Goal: Task Accomplishment & Management: Use online tool/utility

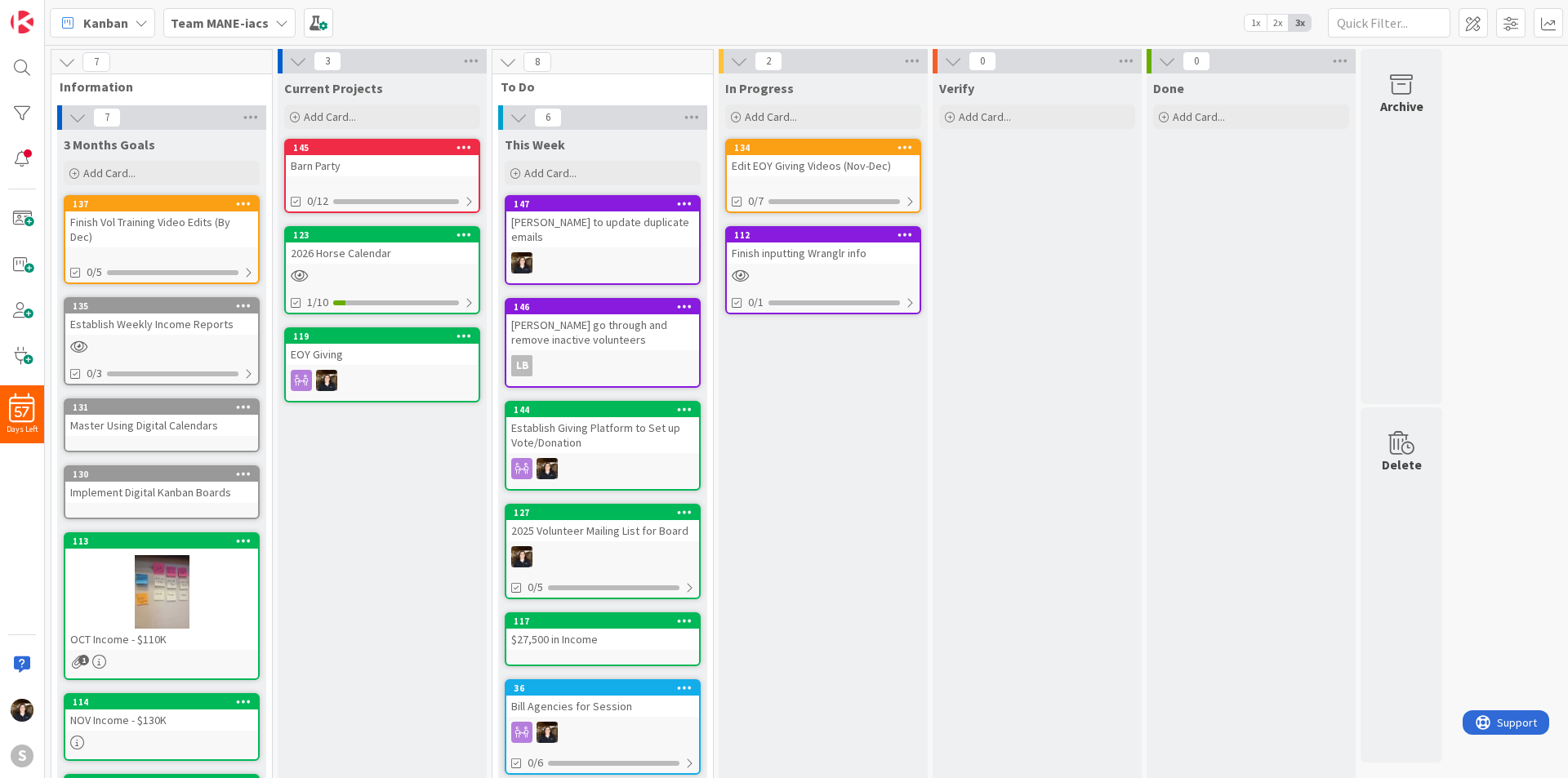
click at [267, 24] on div "Team MANE-iacs" at bounding box center [230, 23] width 132 height 29
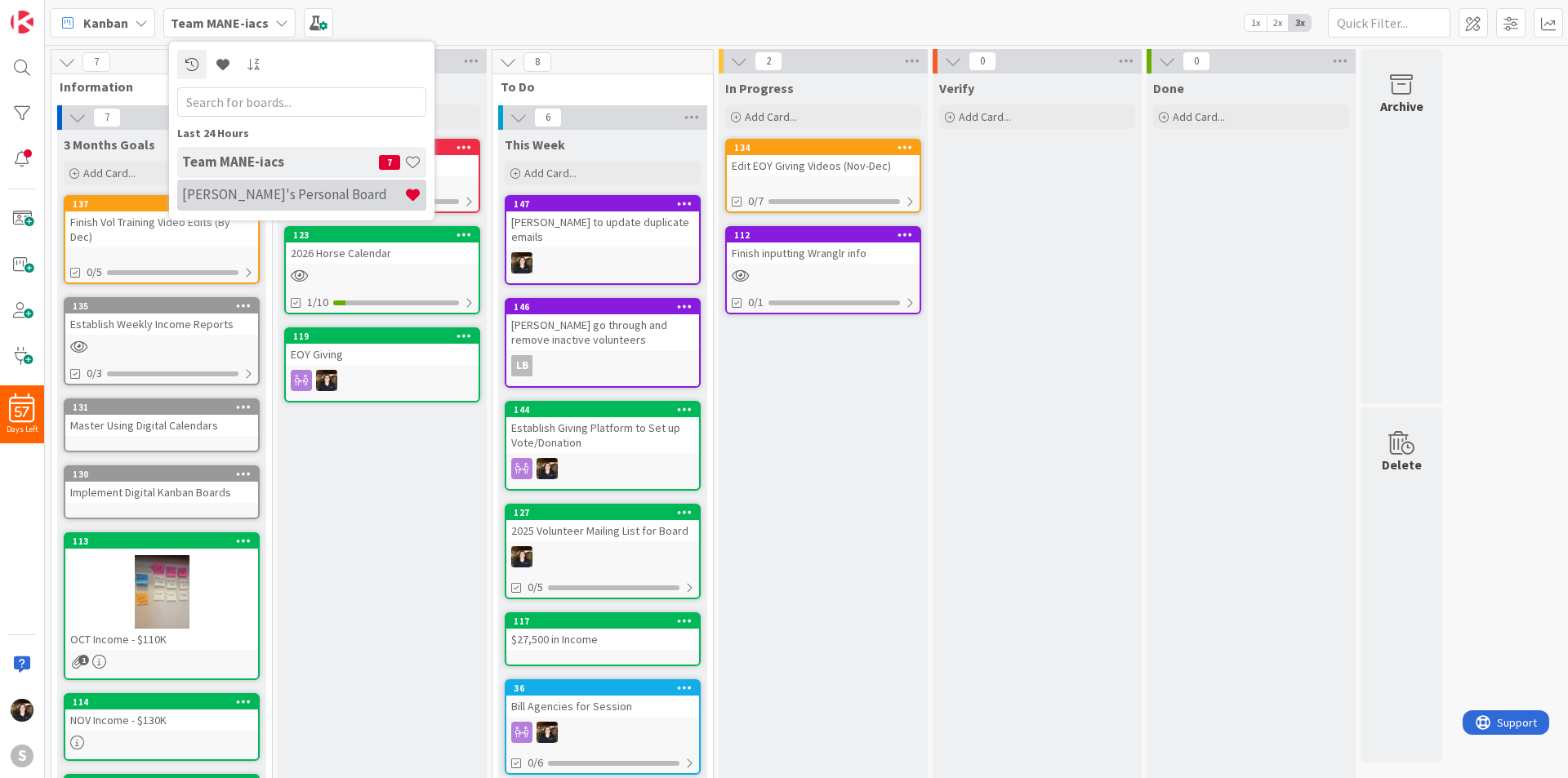
click at [238, 183] on div "[PERSON_NAME]'s Personal Board" at bounding box center [302, 195] width 249 height 31
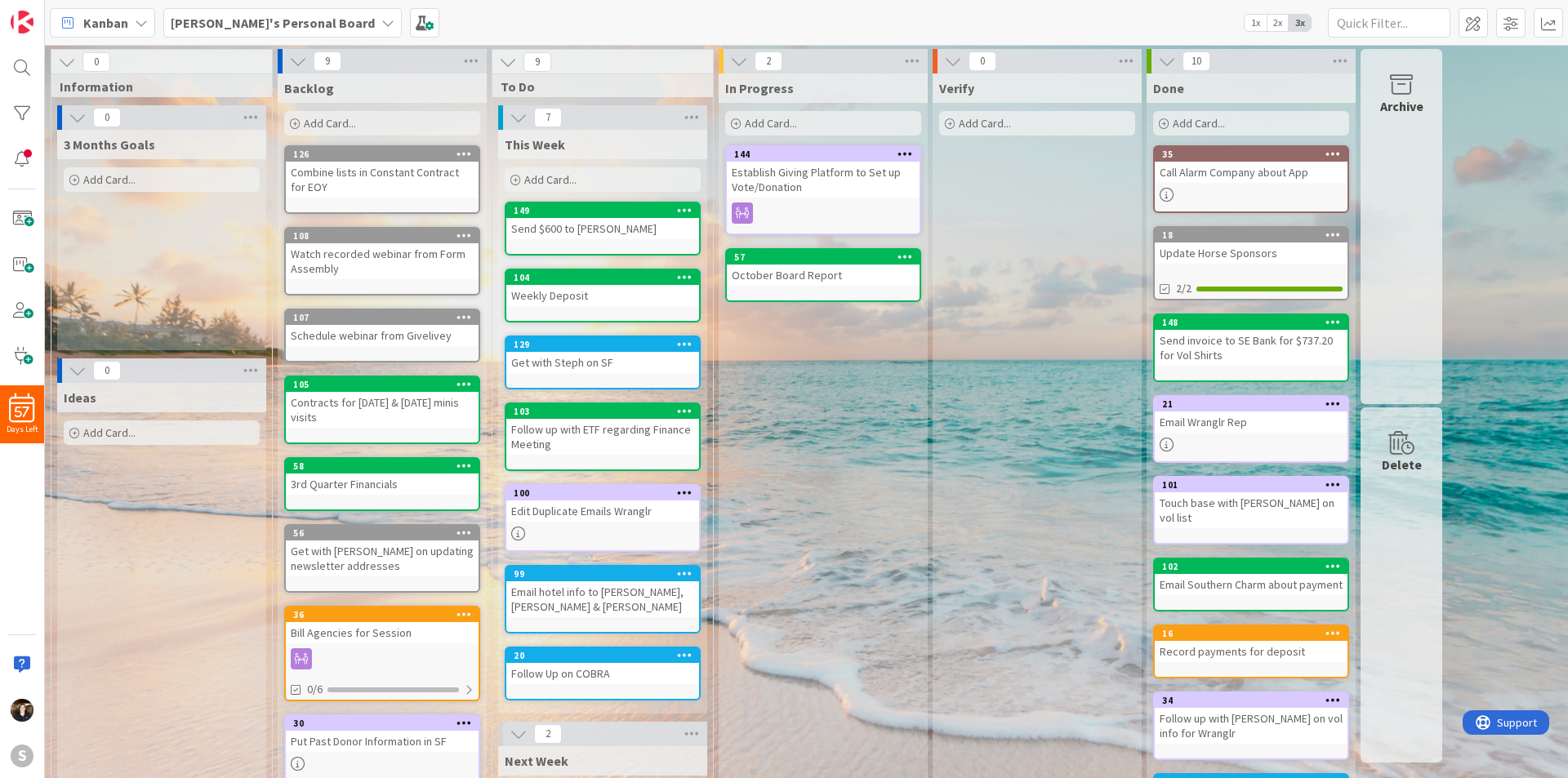
click at [580, 179] on div "Add Card..." at bounding box center [603, 179] width 196 height 25
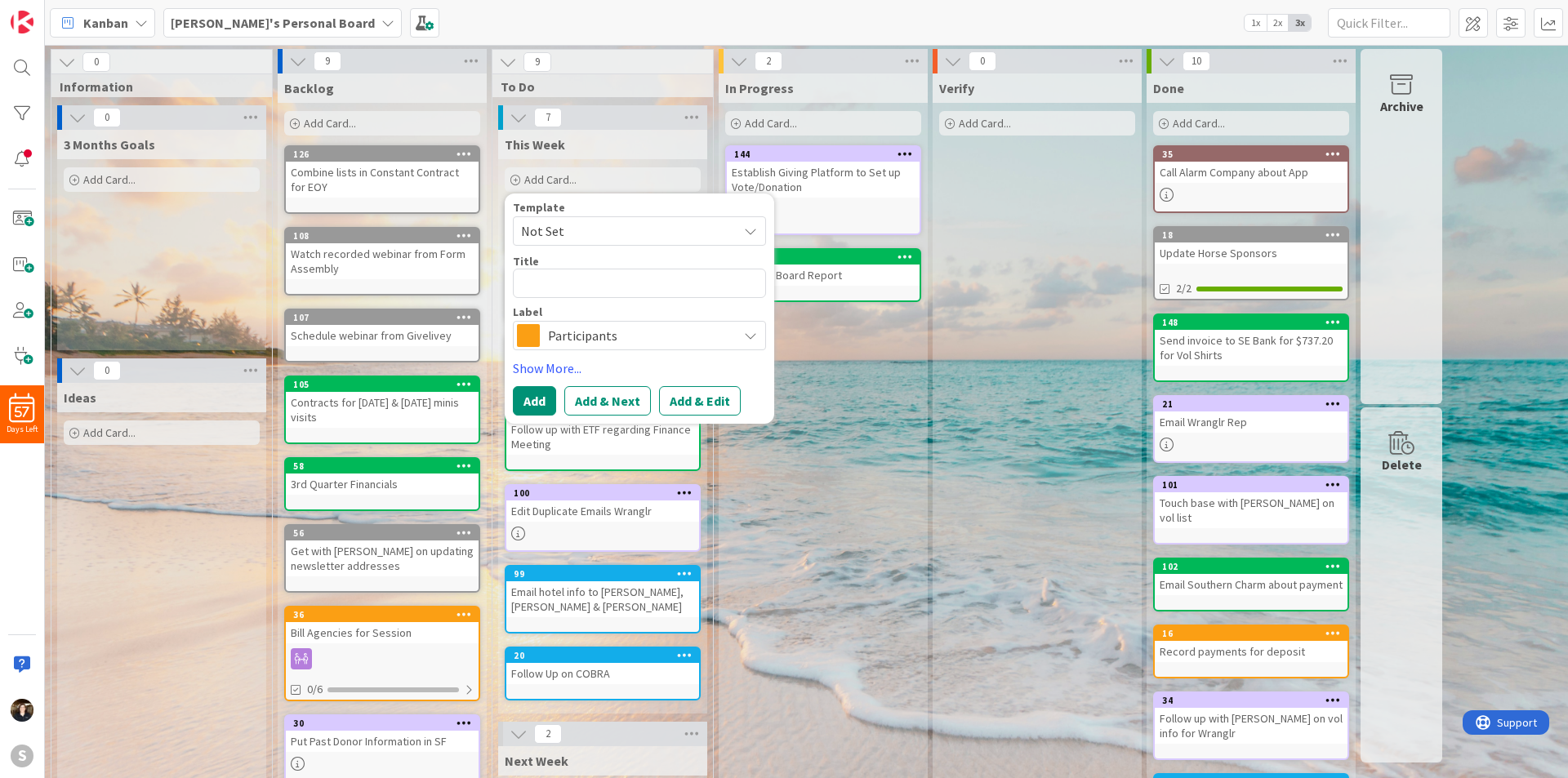
type textarea "x"
type textarea "D"
type textarea "x"
type textarea "Do"
type textarea "x"
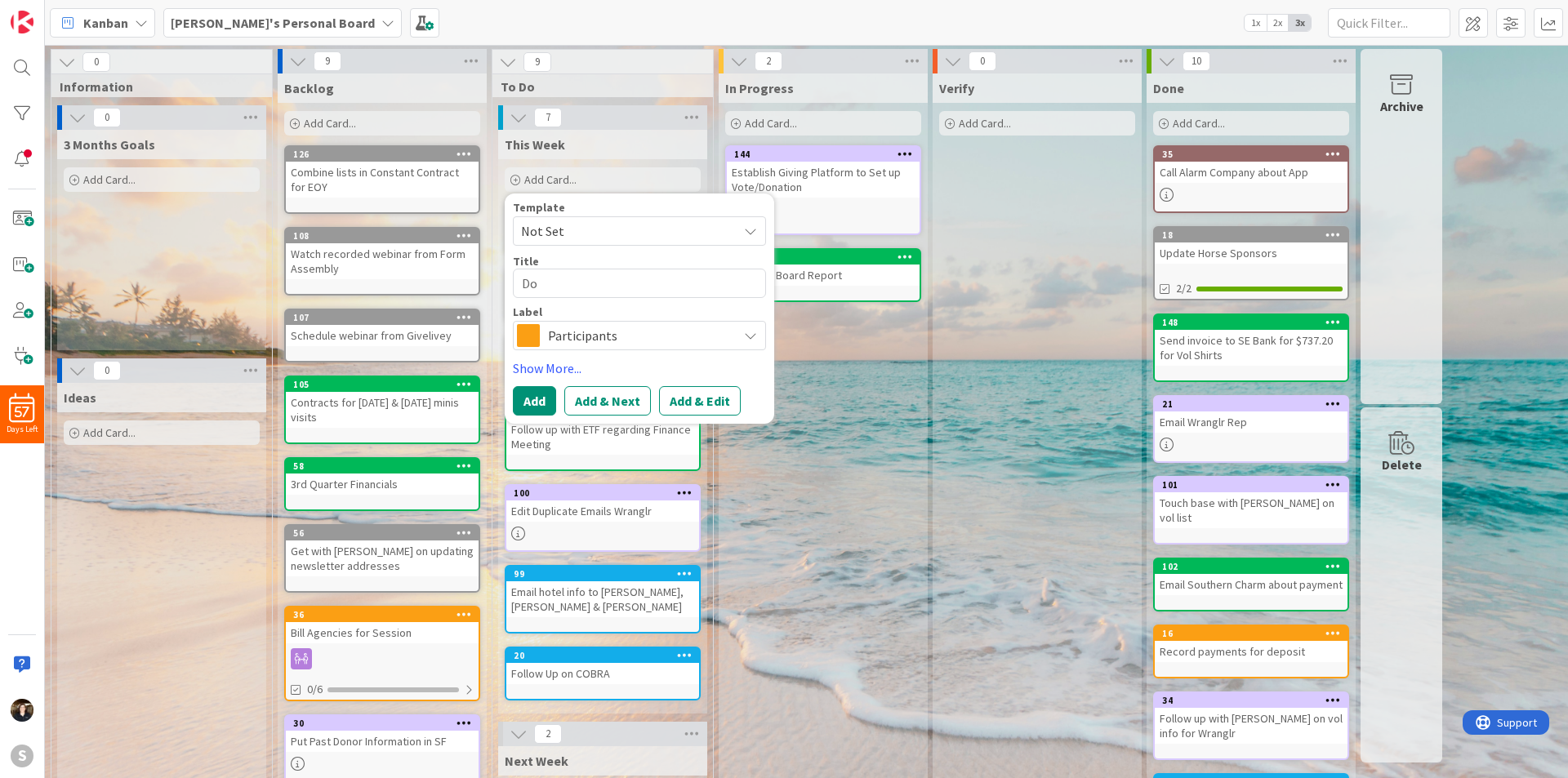
type textarea "Do P"
type textarea "x"
type textarea "Do PC"
type textarea "x"
type textarea "Do PCI"
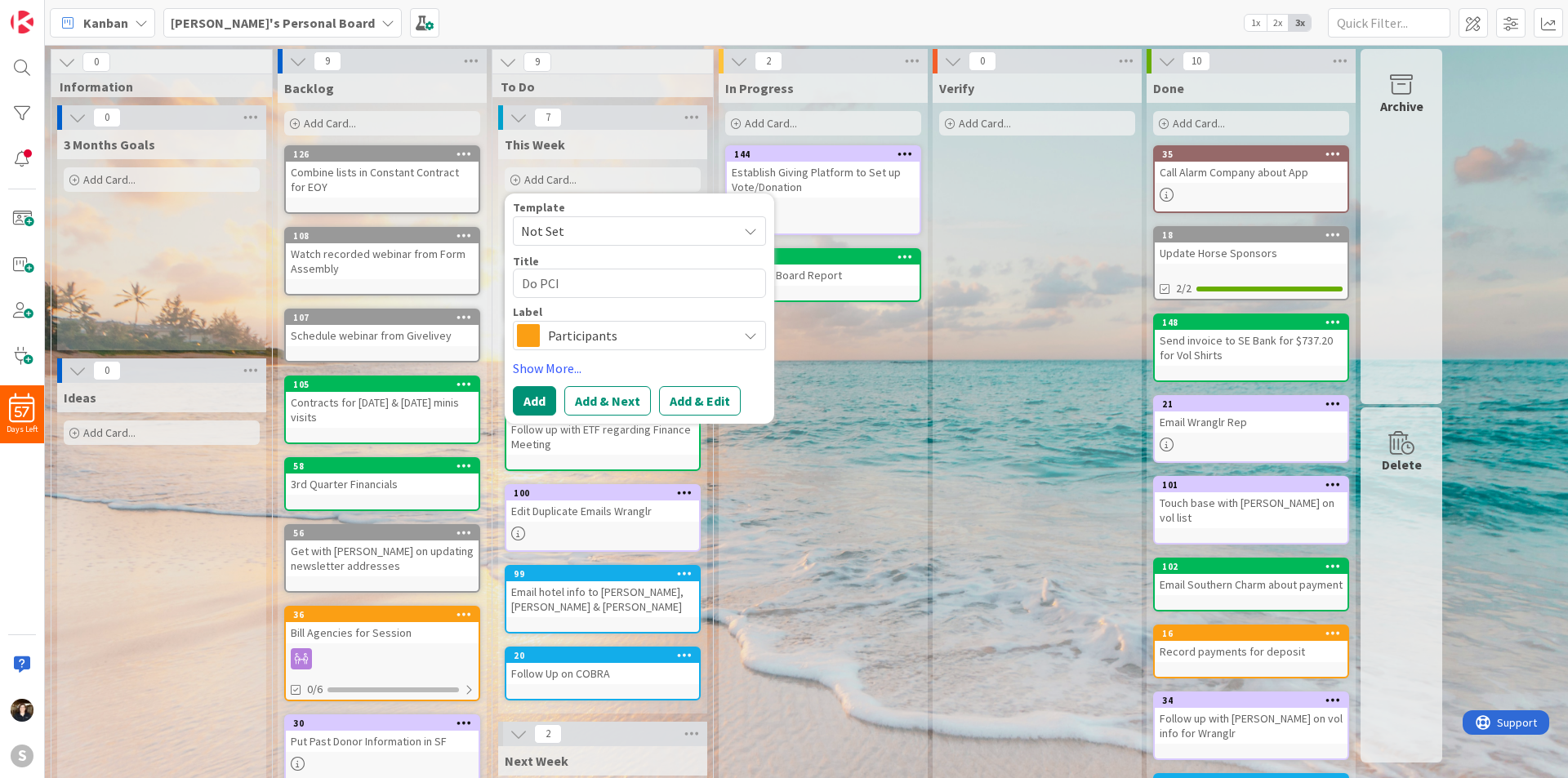
type textarea "x"
type textarea "Do PCI"
type textarea "x"
type textarea "Do PCI c"
type textarea "x"
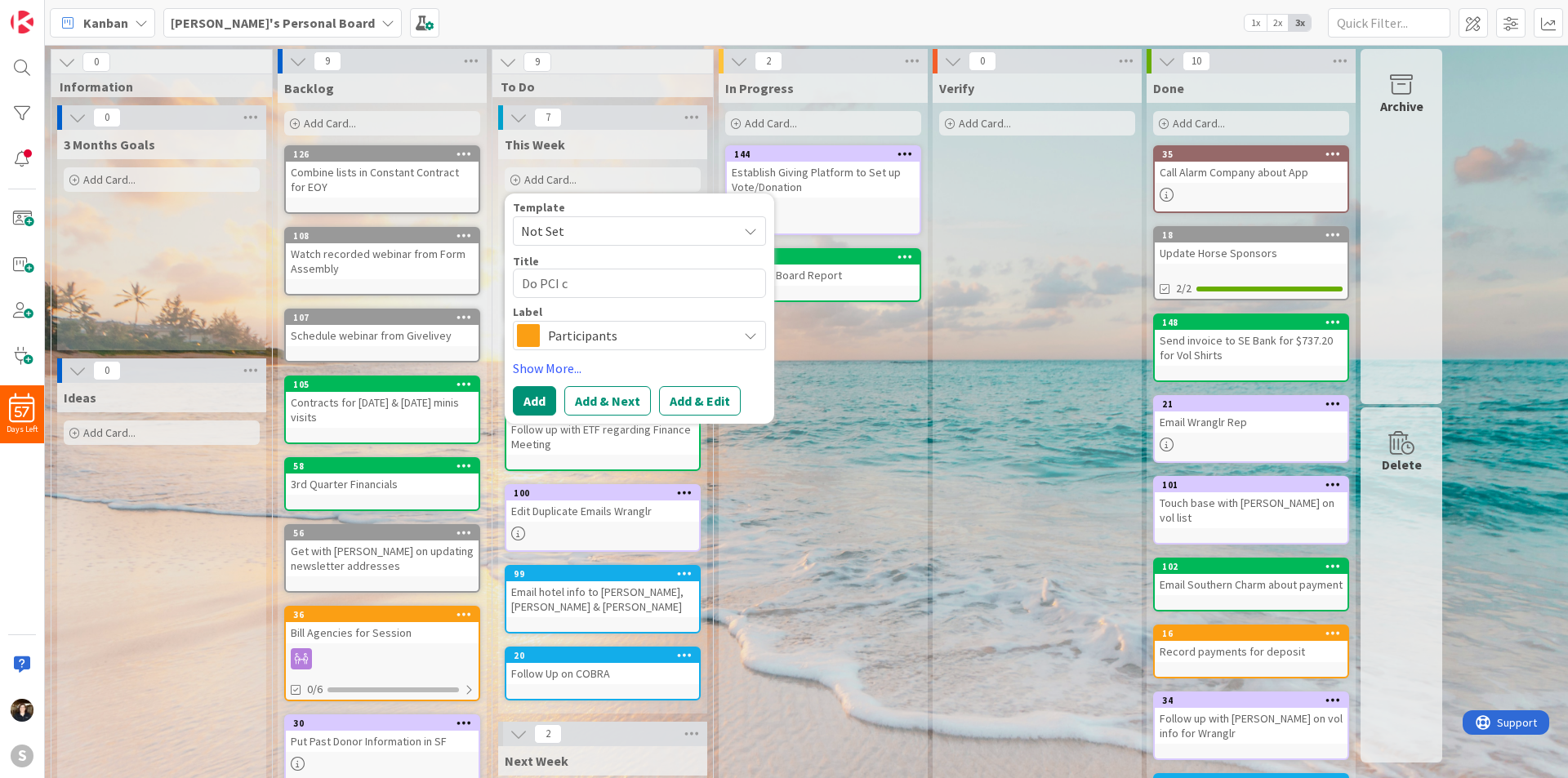
type textarea "Do PCI co"
type textarea "x"
type textarea "Do PCI com"
type textarea "x"
type textarea "Do PCI compo"
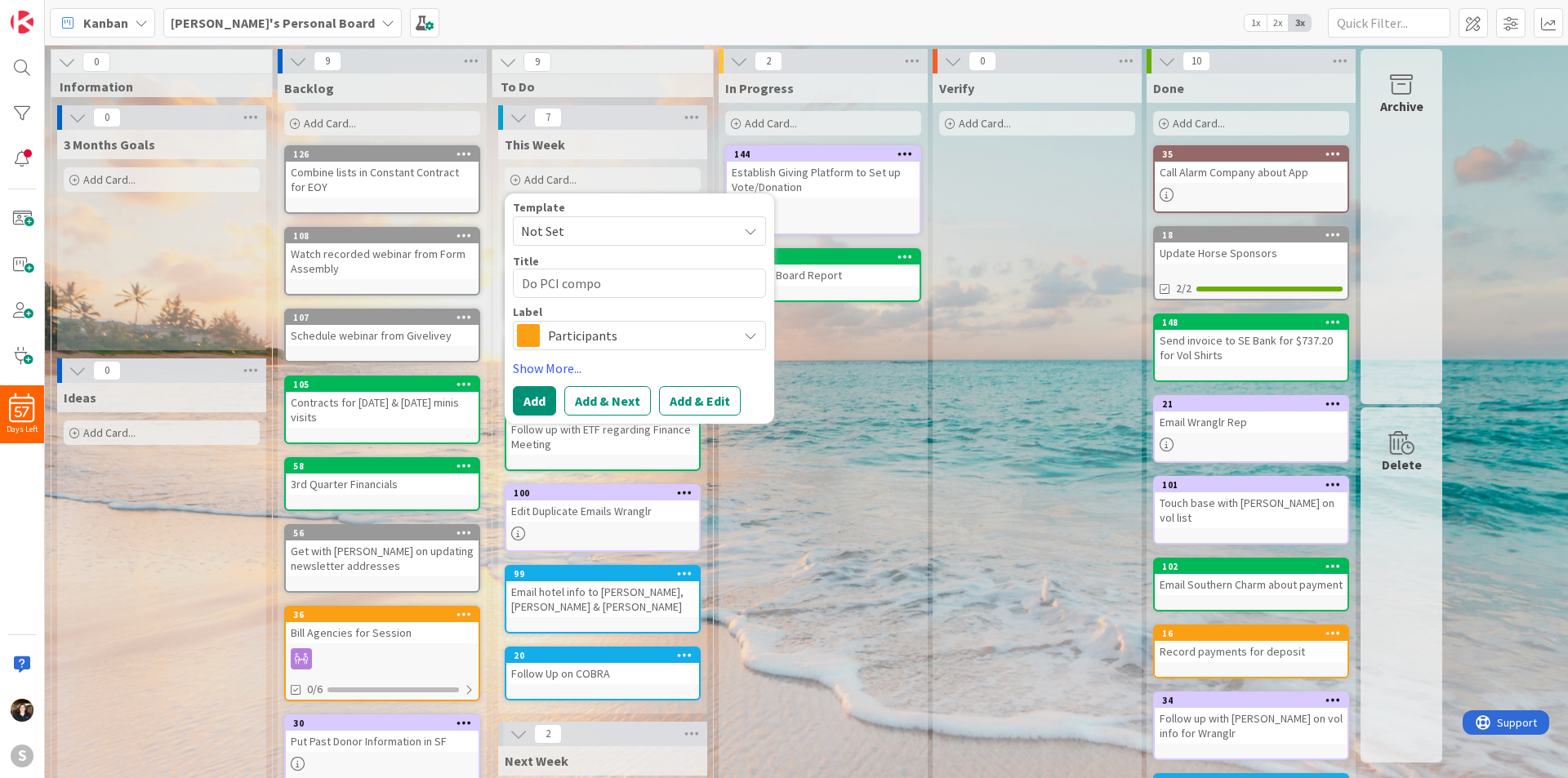
type textarea "x"
type textarea "Do PCI comp"
type textarea "x"
type textarea "Do PCI compl"
type textarea "x"
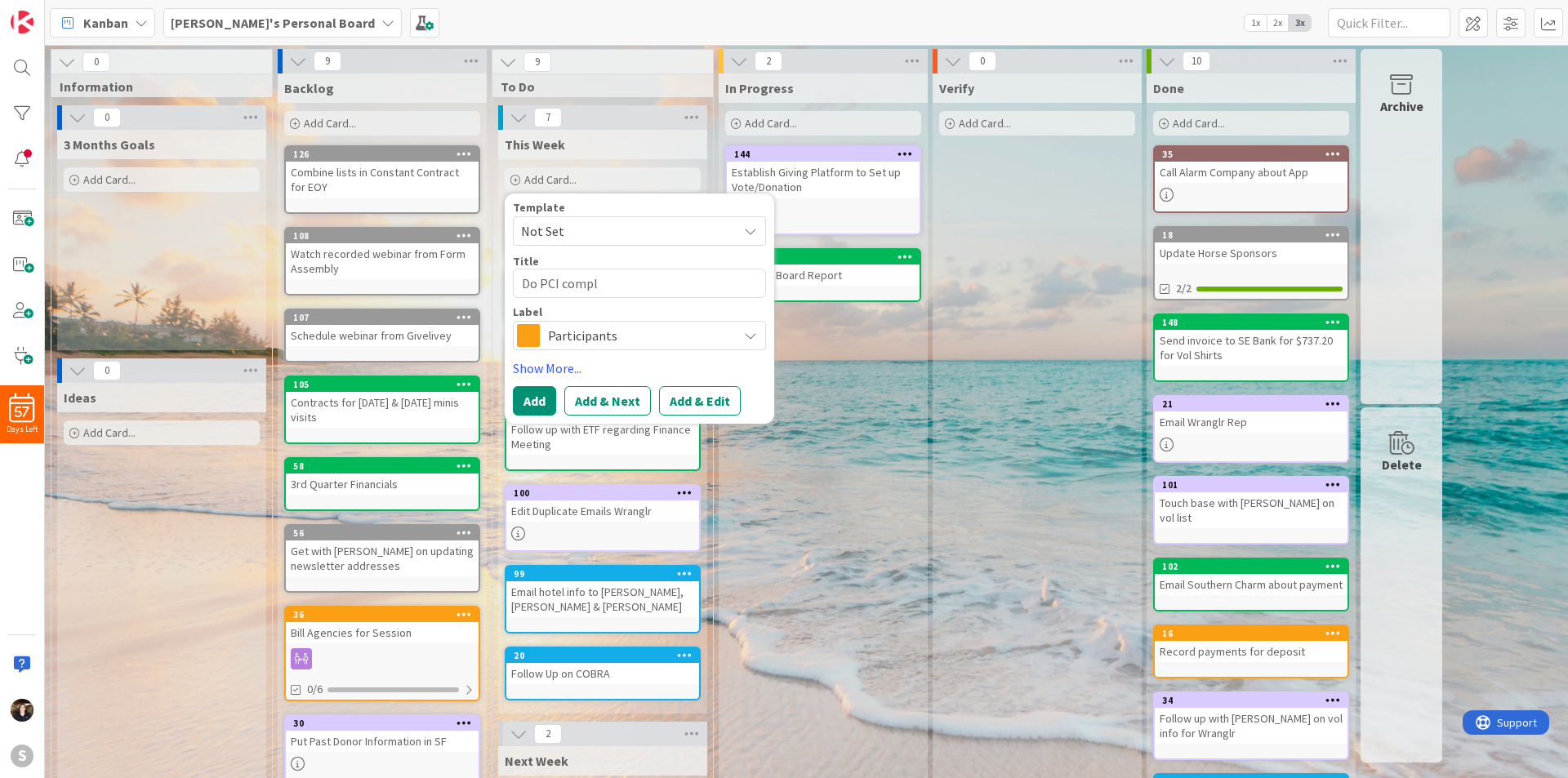
type textarea "Do PCI compli"
type textarea "x"
type textarea "Do PCI complia"
type textarea "x"
type textarea "Do PCI complianc"
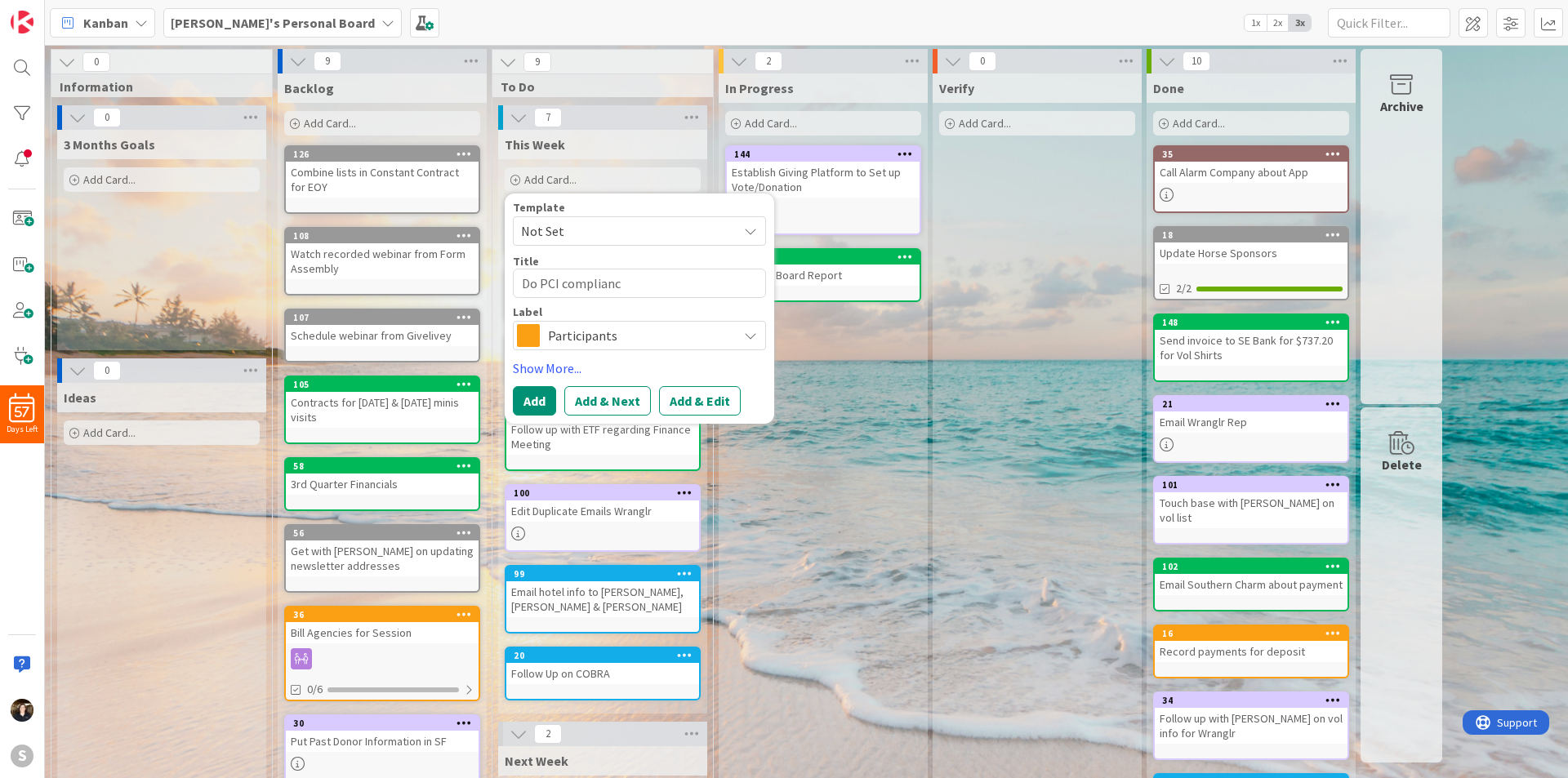
type textarea "x"
type textarea "Do PCI compliance"
type textarea "x"
type textarea "Do PCI compliance"
type textarea "x"
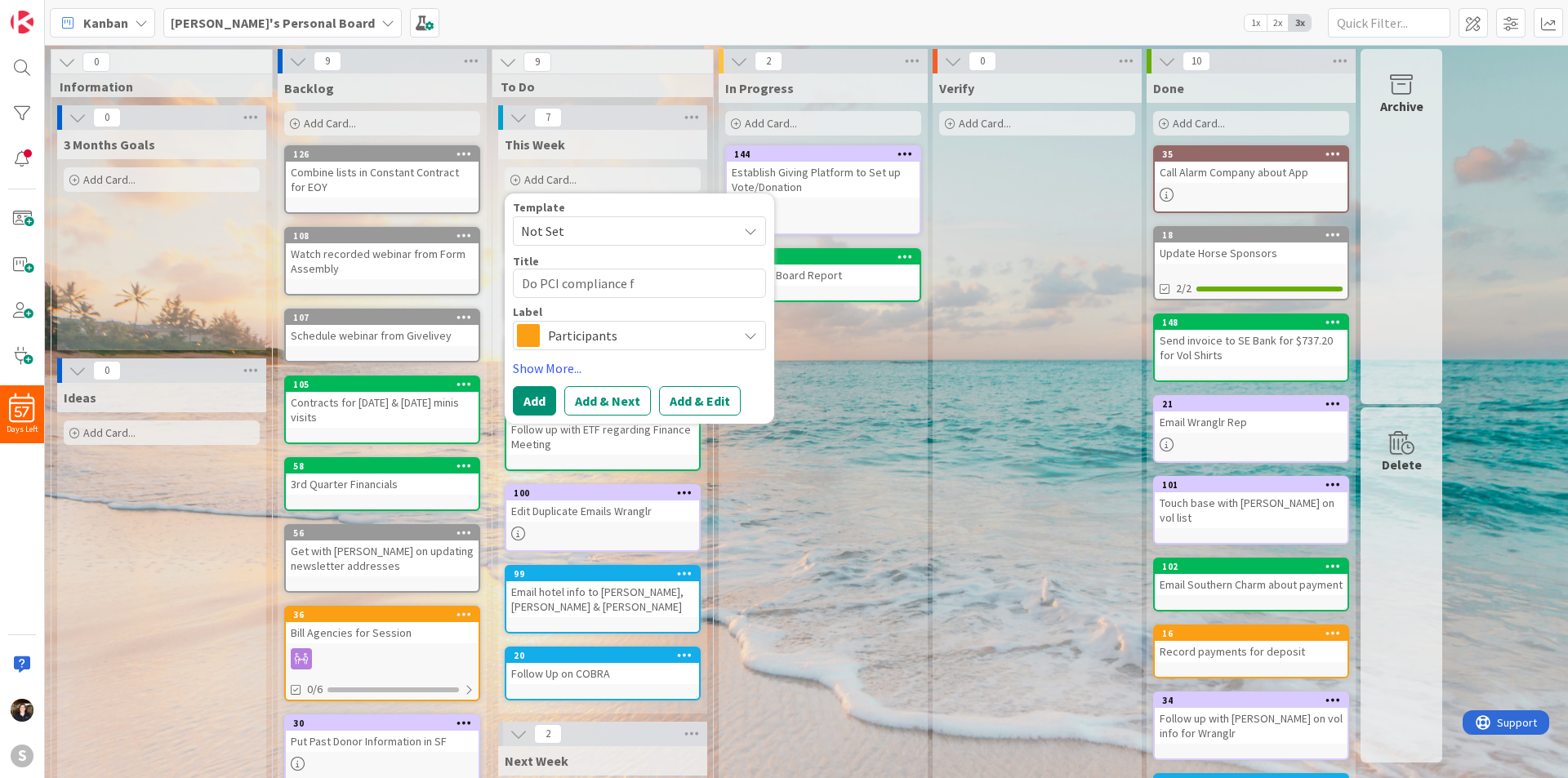
type textarea "Do PCI compliance fo"
type textarea "x"
type textarea "Do PCI compliance for"
type textarea "x"
type textarea "Do PCI compliance for"
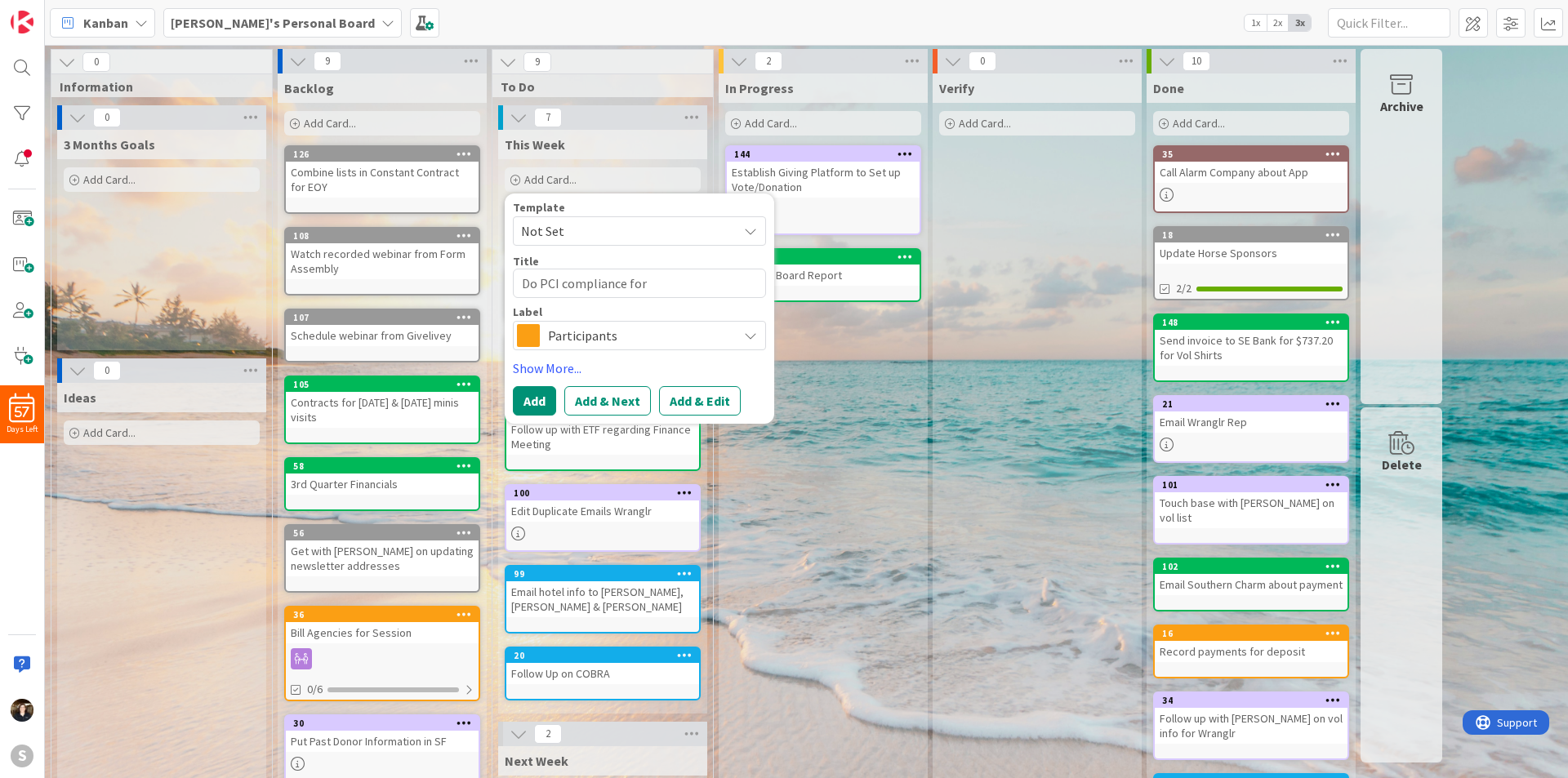
type textarea "x"
type textarea "Do PCI compliance for Q"
type textarea "x"
type textarea "Do PCI compliance for Qu"
type textarea "x"
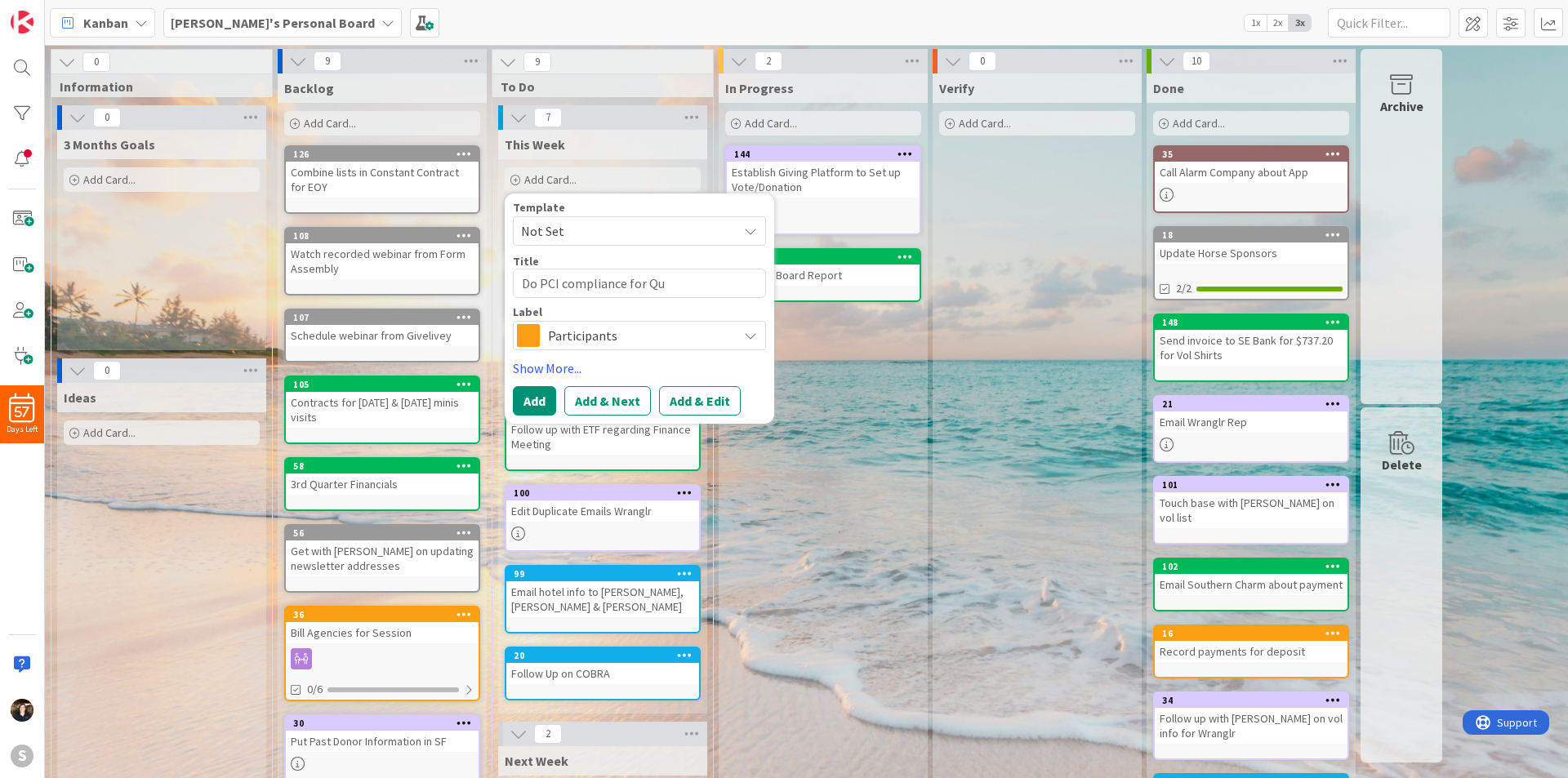
type textarea "Do PCI compliance for Quc"
type textarea "x"
type textarea "Do PCI compliance for Quci"
type textarea "x"
type textarea "Do PCI compliance for Quc"
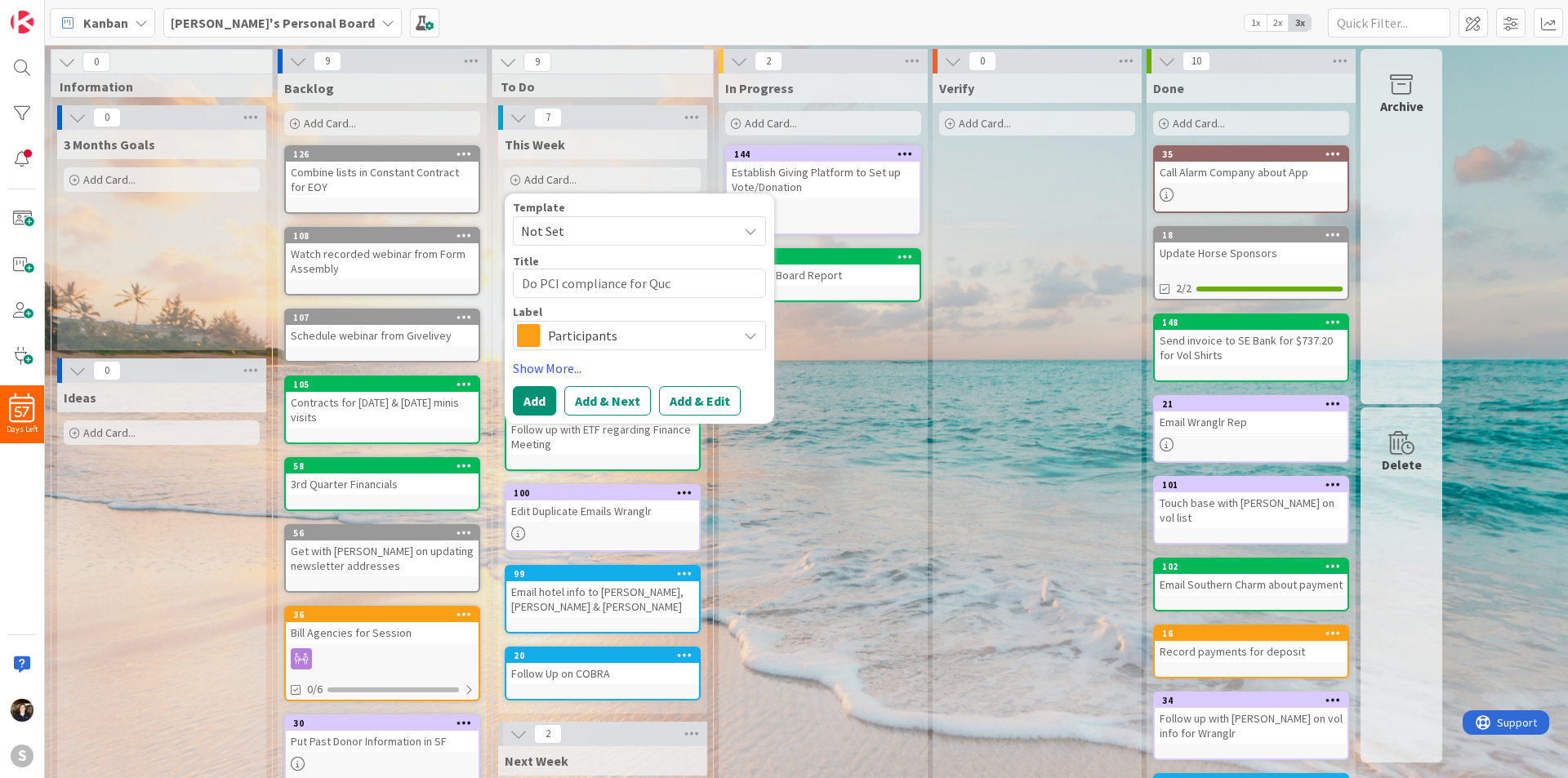
type textarea "x"
type textarea "Do PCI compliance for Qu"
type textarea "x"
type textarea "Do PCI compliance for Qui"
type textarea "x"
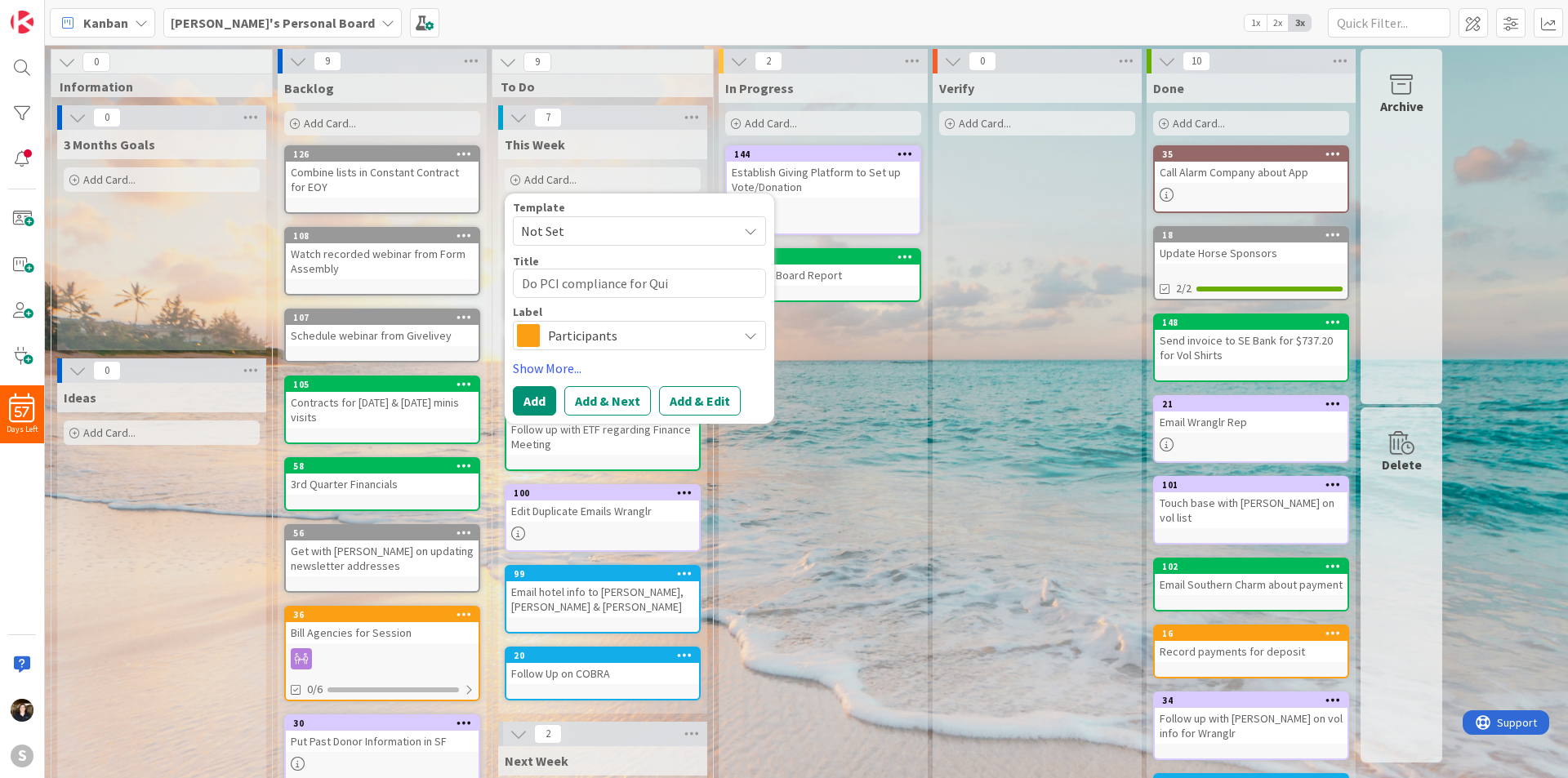
type textarea "Do PCI compliance for Quic"
type textarea "x"
type textarea "Do PCI compliance for Quick"
type textarea "x"
type textarea "Do PCI compliance for QuickB"
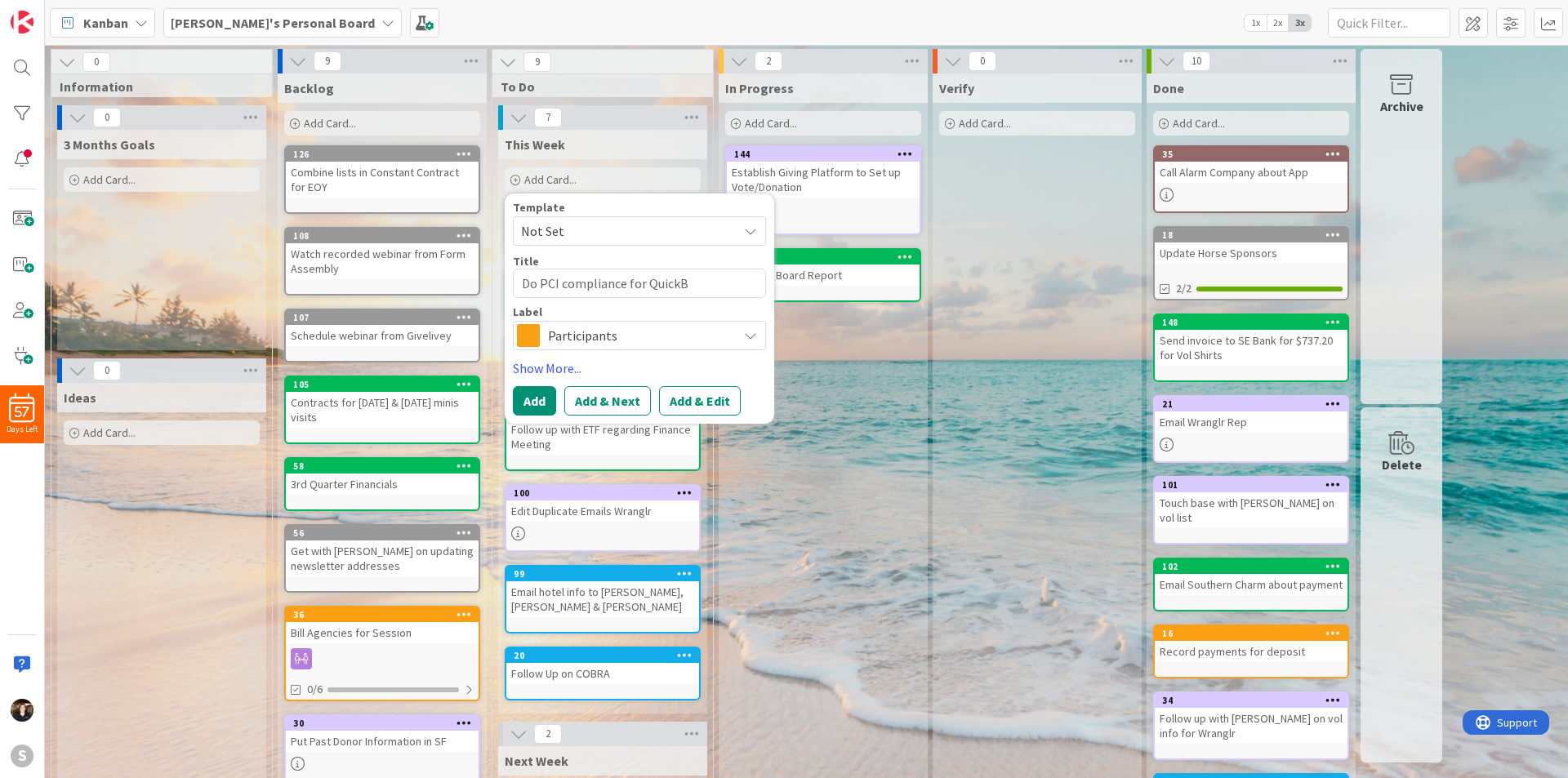
type textarea "x"
type textarea "Do PCI compliance for QuickBo"
type textarea "x"
type textarea "Do PCI compliance for QuickBoo"
type textarea "x"
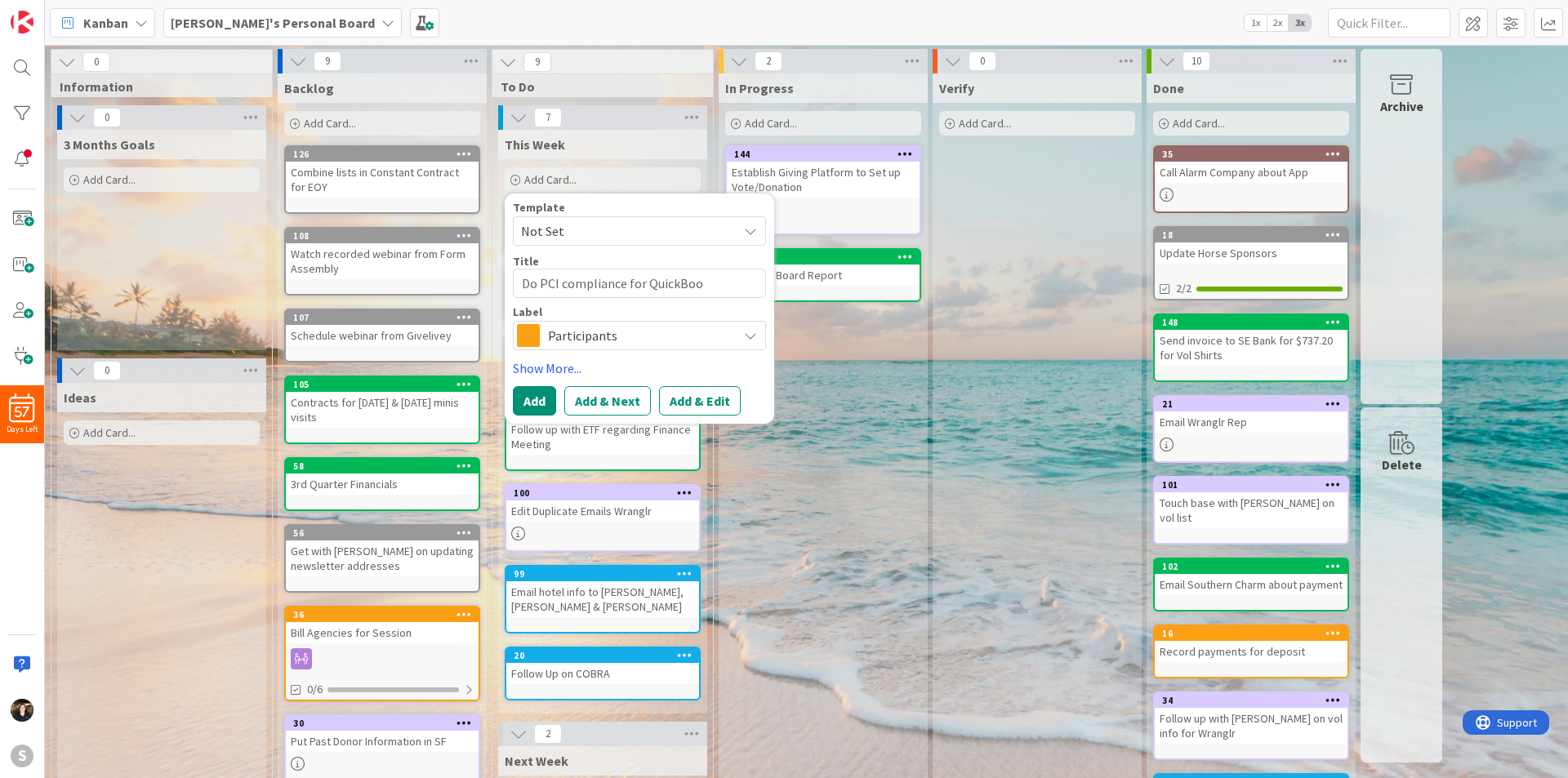
type textarea "Do PCI compliance for QuickBook"
type textarea "x"
type textarea "Do PCI compliance for QuickBooks"
click at [749, 328] on div "Participants" at bounding box center [639, 335] width 253 height 29
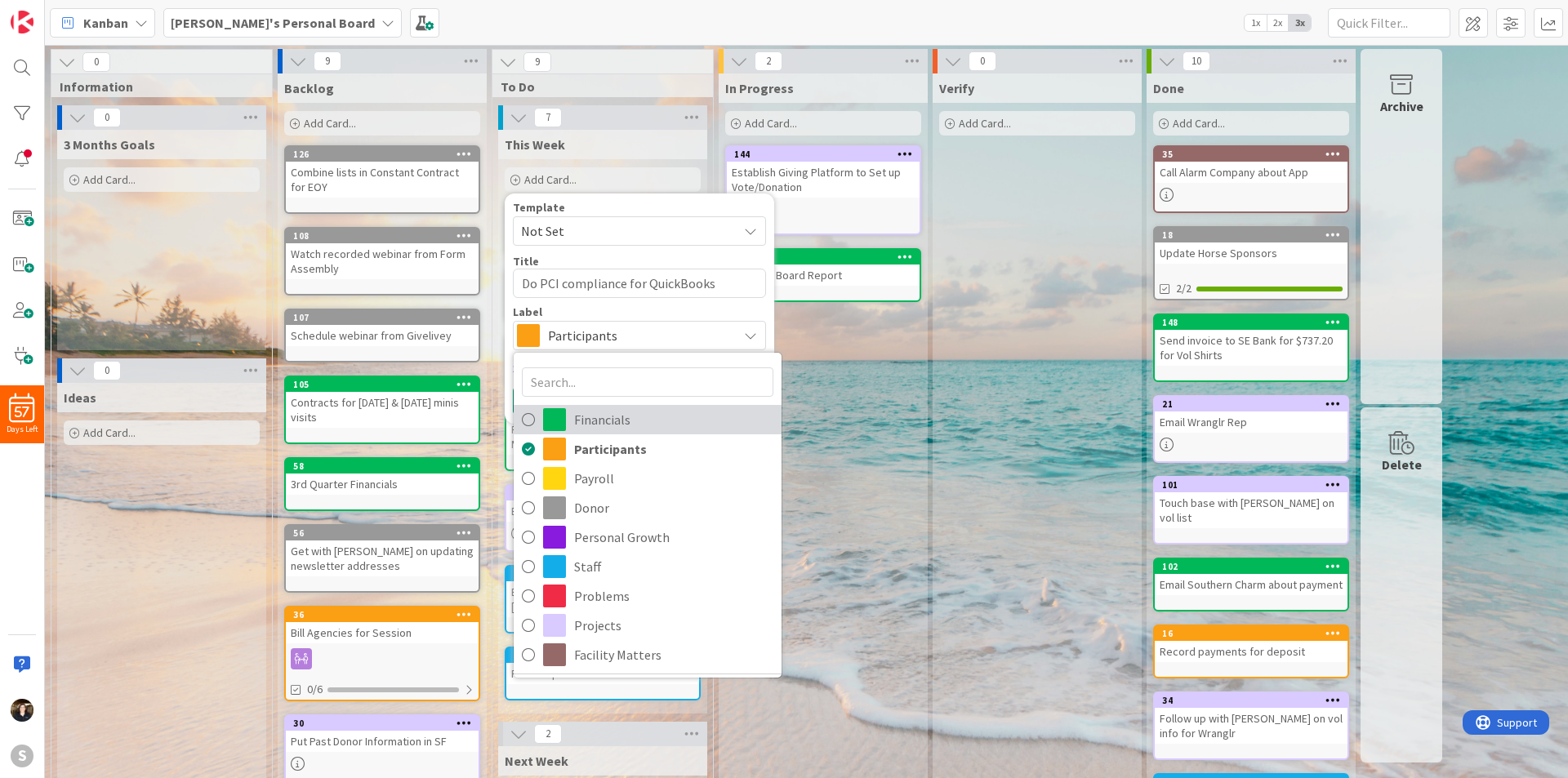
click at [523, 418] on icon at bounding box center [528, 419] width 13 height 25
type textarea "x"
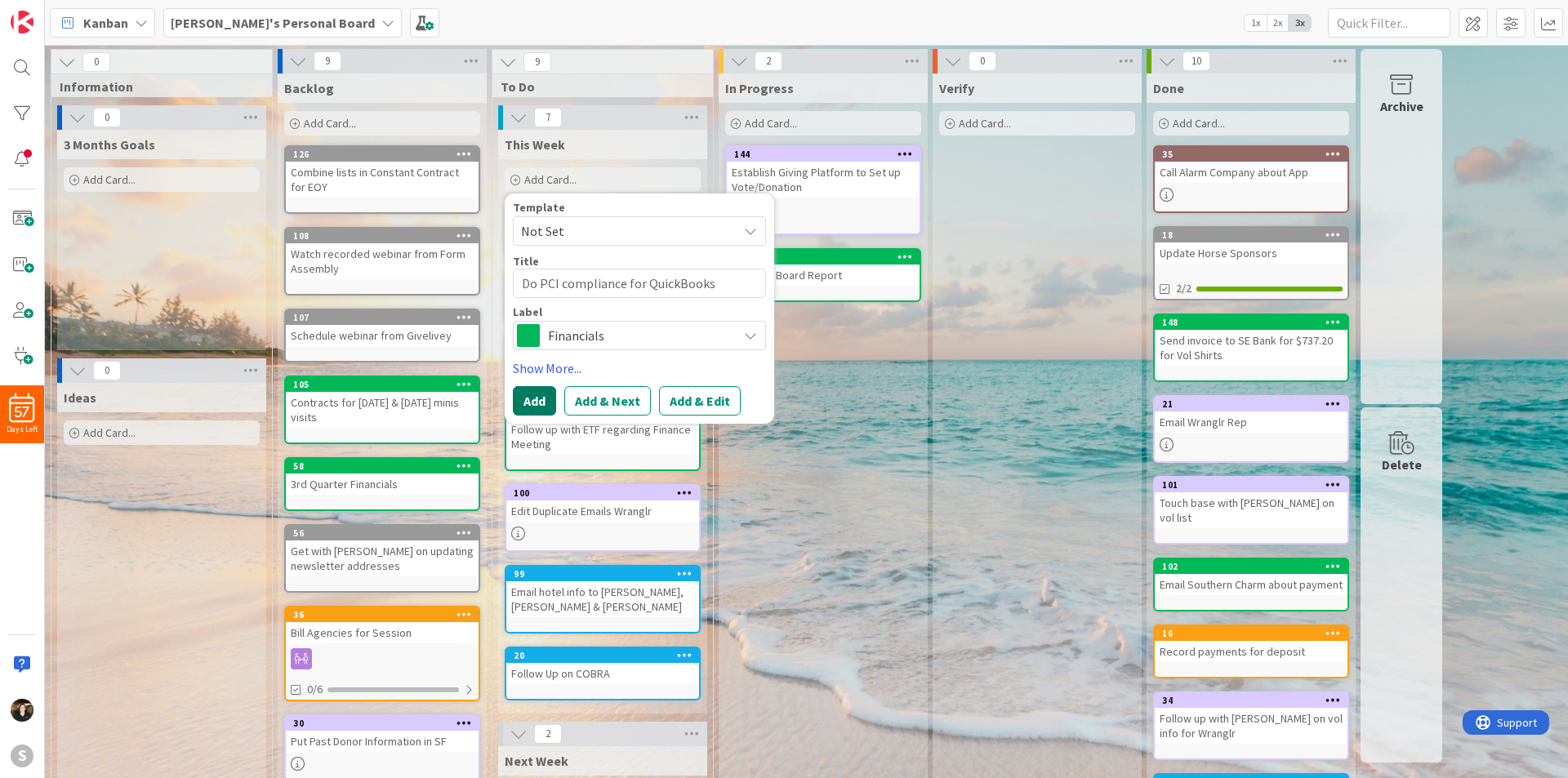
click at [535, 395] on button "Add" at bounding box center [534, 401] width 43 height 29
